Goal: Task Accomplishment & Management: Complete application form

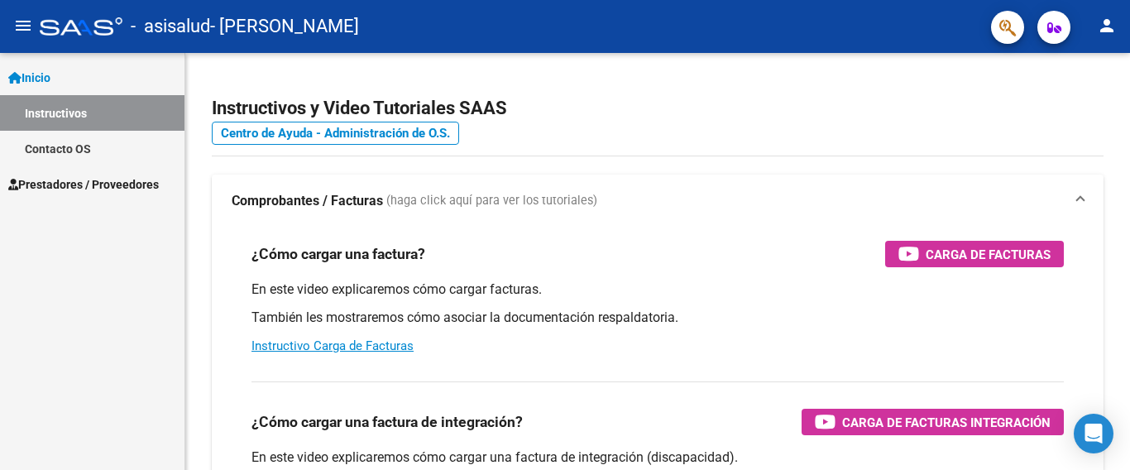
click at [165, 195] on link "Prestadores / Proveedores" at bounding box center [92, 184] width 185 height 36
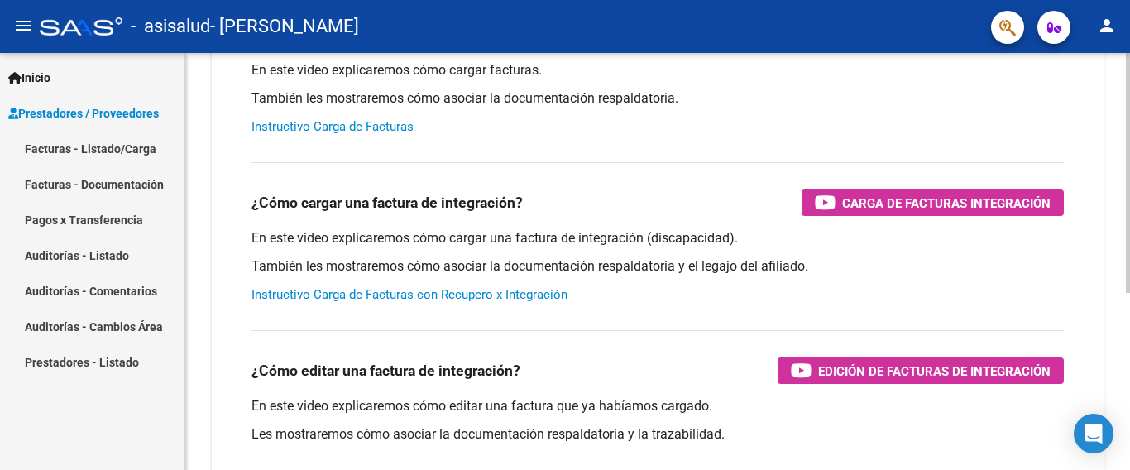
scroll to position [309, 0]
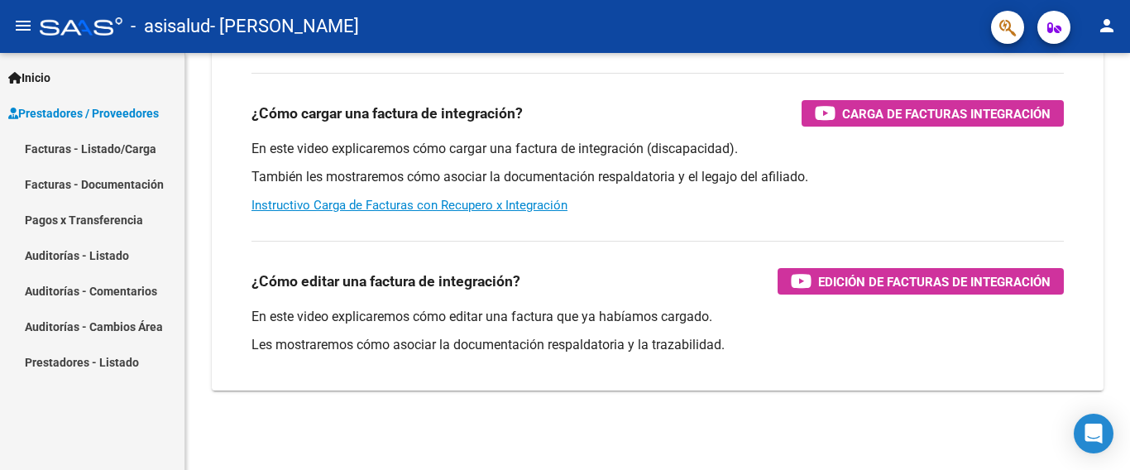
click at [152, 145] on link "Facturas - Listado/Carga" at bounding box center [92, 149] width 185 height 36
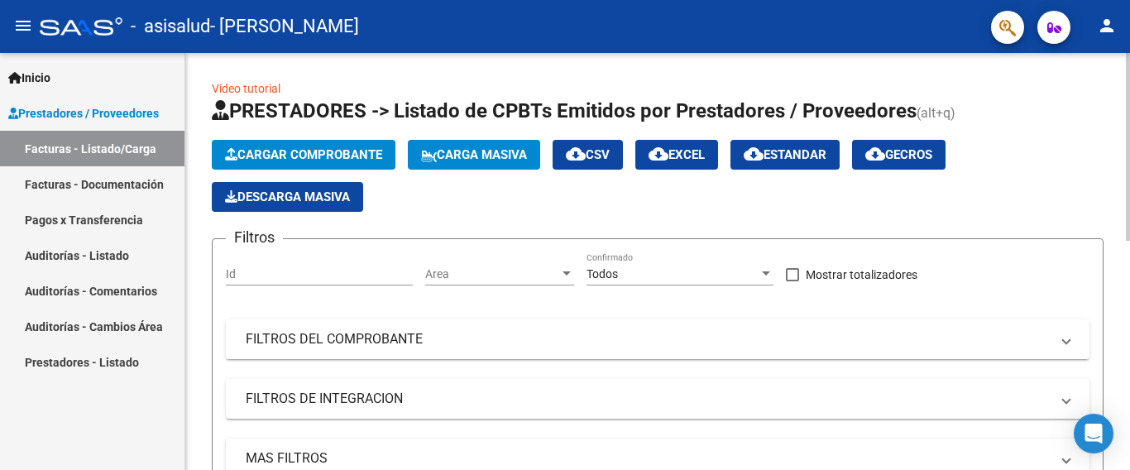
click at [333, 147] on span "Cargar Comprobante" at bounding box center [303, 154] width 157 height 15
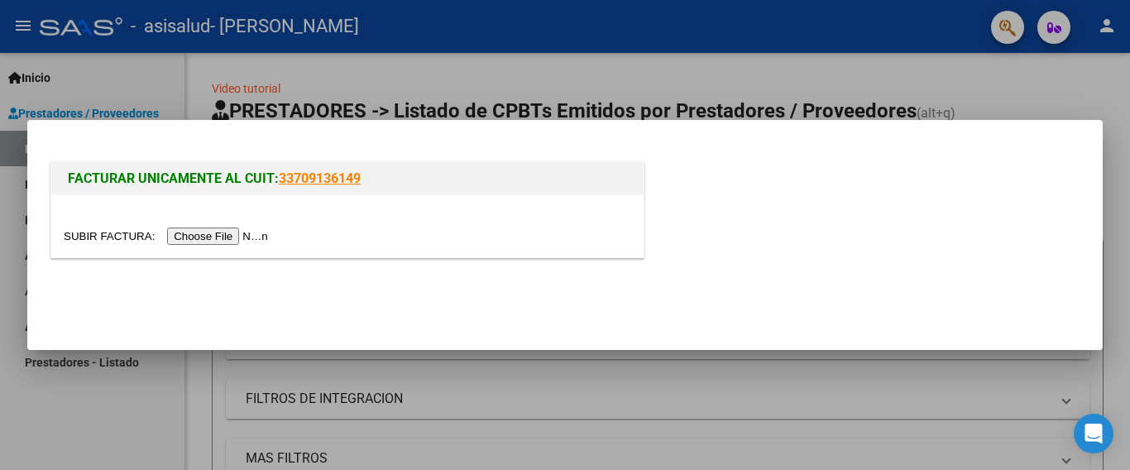
click at [265, 233] on input "file" at bounding box center [168, 236] width 209 height 17
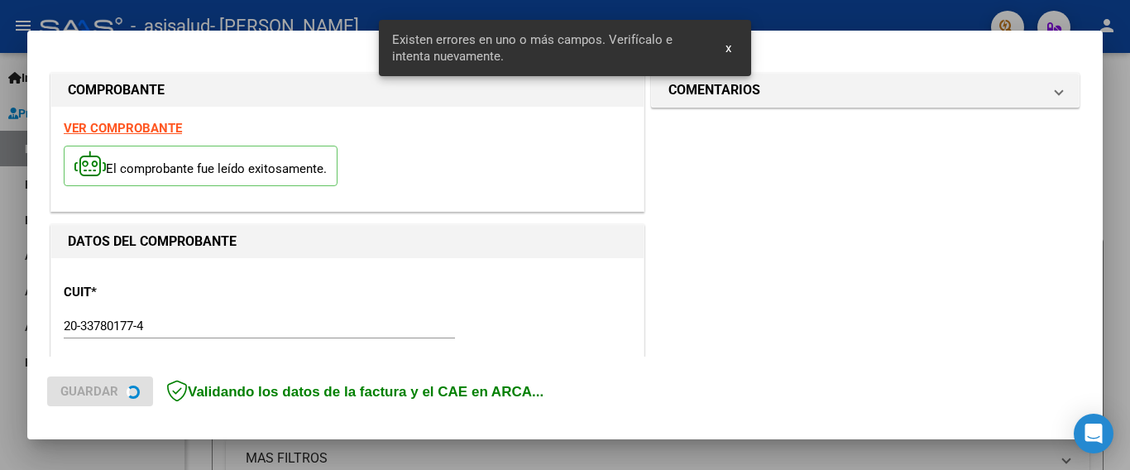
scroll to position [392, 0]
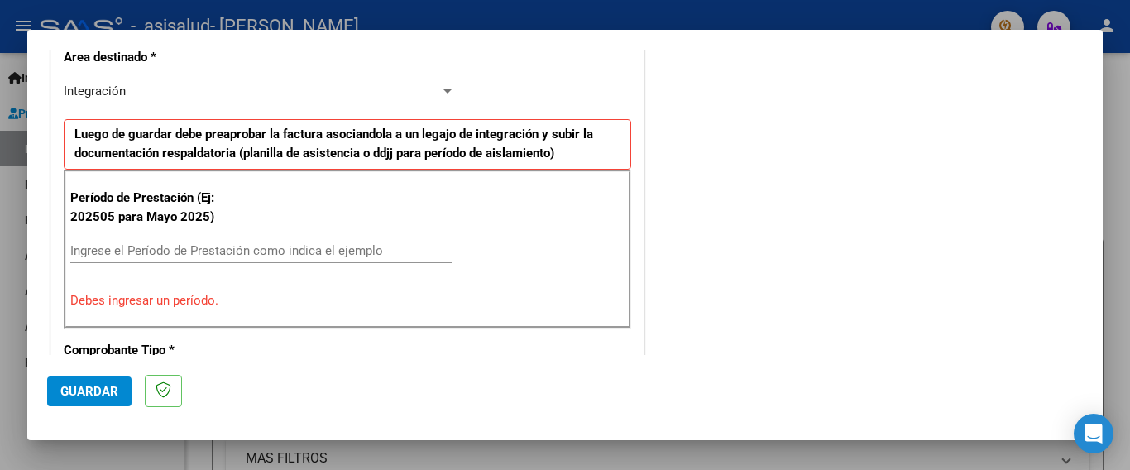
click at [281, 246] on input "Ingrese el Período de Prestación como indica el ejemplo" at bounding box center [261, 250] width 382 height 15
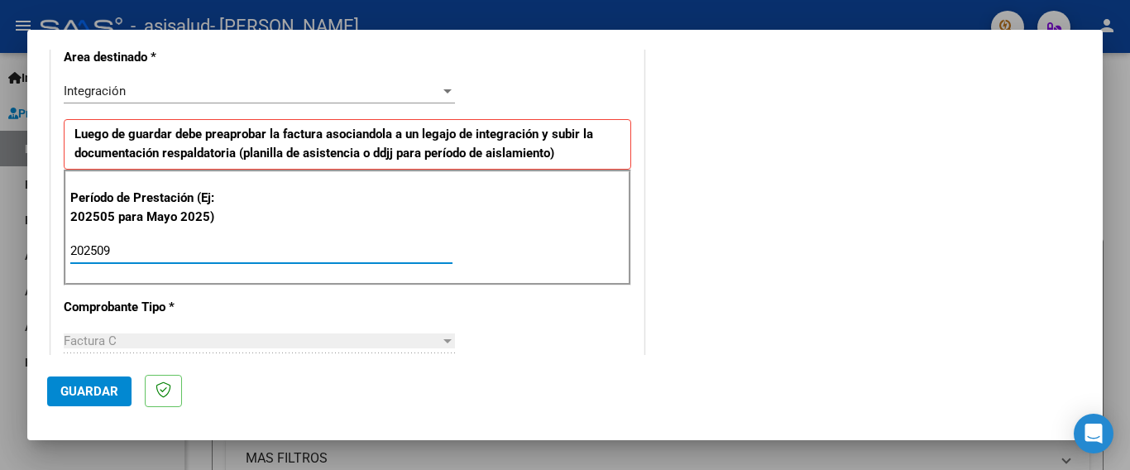
type input "202509"
click at [82, 387] on span "Guardar" at bounding box center [89, 391] width 58 height 15
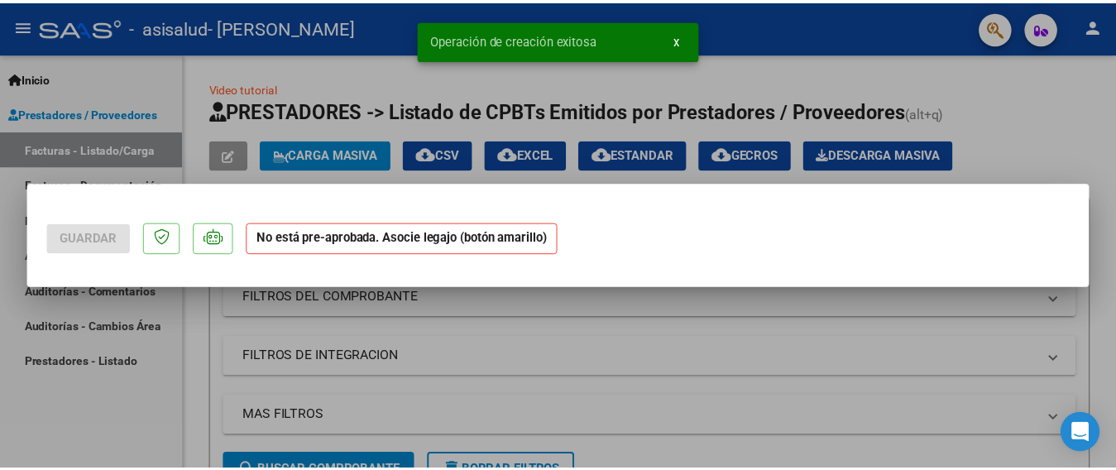
scroll to position [0, 0]
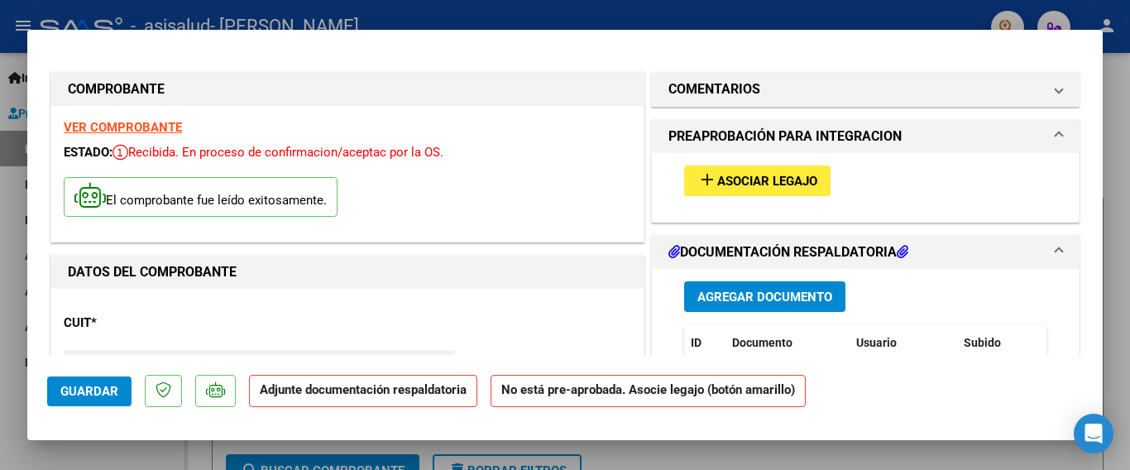
type input "$ 0,00"
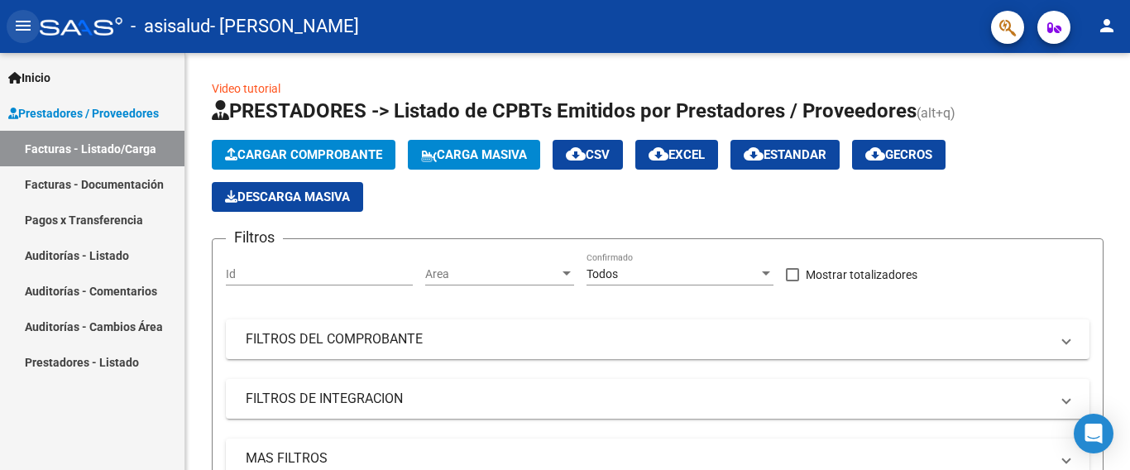
click at [23, 26] on mat-icon "menu" at bounding box center [23, 26] width 20 height 20
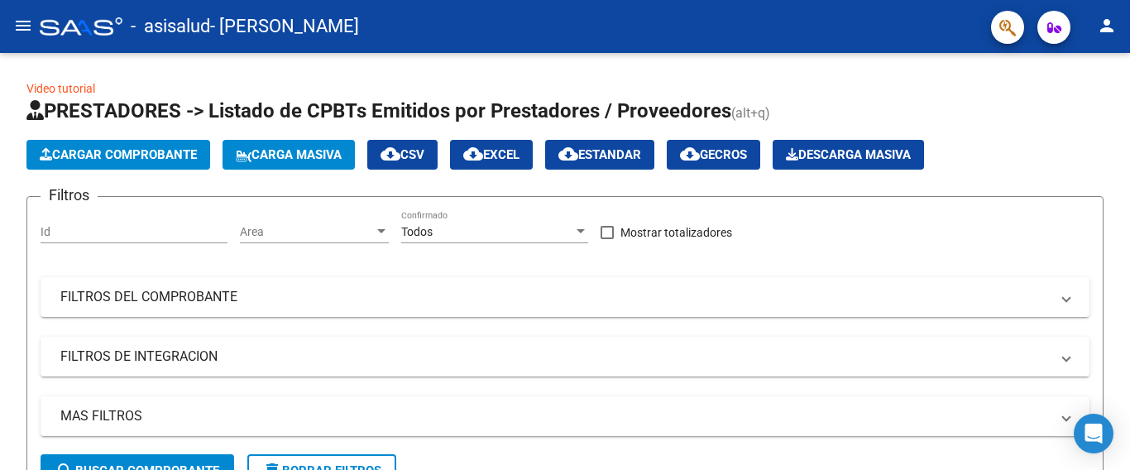
click at [1106, 16] on mat-icon "person" at bounding box center [1107, 26] width 20 height 20
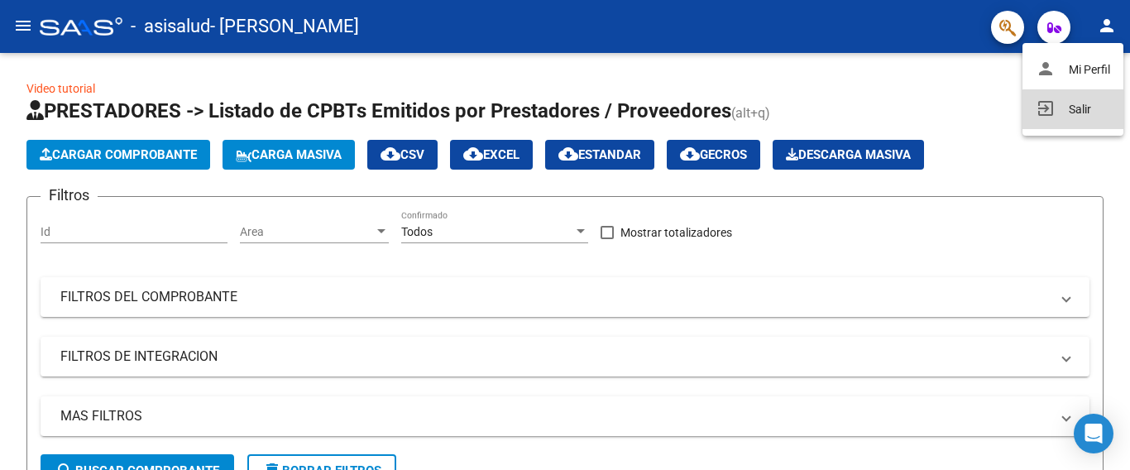
click at [1084, 122] on button "exit_to_app Salir" at bounding box center [1073, 109] width 101 height 40
